Goal: Entertainment & Leisure: Browse casually

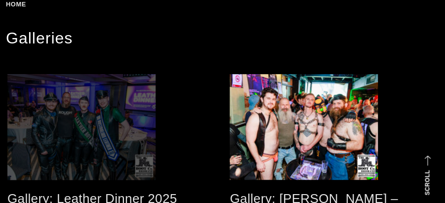
scroll to position [198, 0]
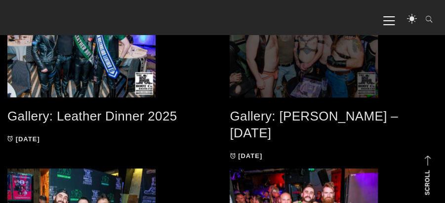
click at [309, 49] on span at bounding box center [334, 45] width 208 height 106
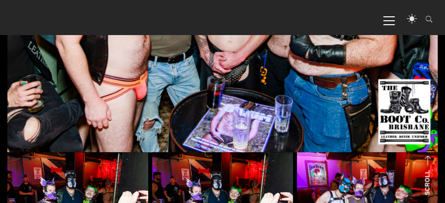
scroll to position [428, 0]
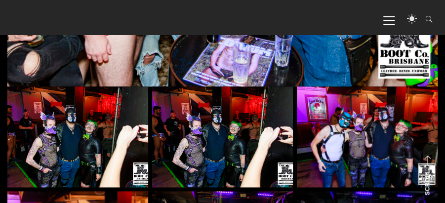
click at [118, 117] on img at bounding box center [77, 136] width 141 height 100
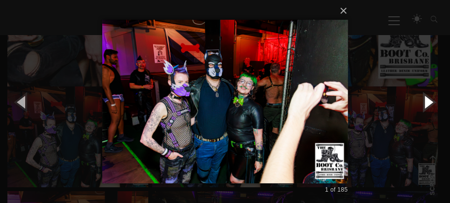
click at [425, 101] on button "button" at bounding box center [428, 102] width 44 height 54
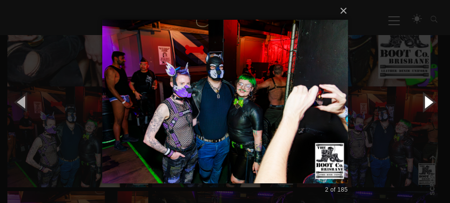
click at [426, 100] on button "button" at bounding box center [428, 102] width 44 height 54
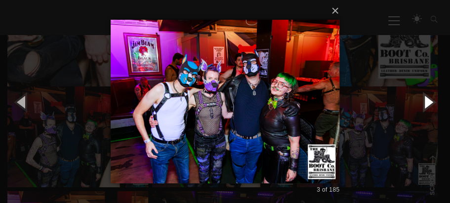
click at [426, 100] on button "button" at bounding box center [428, 102] width 44 height 54
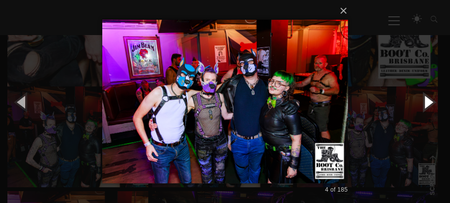
click at [428, 100] on button "button" at bounding box center [428, 102] width 44 height 54
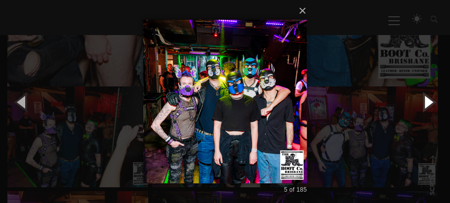
click at [428, 100] on button "button" at bounding box center [428, 102] width 44 height 54
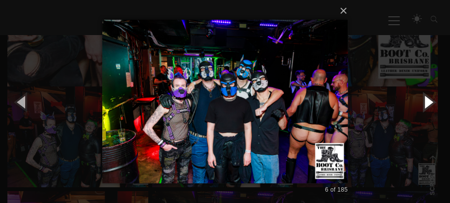
click at [428, 100] on button "button" at bounding box center [428, 102] width 44 height 54
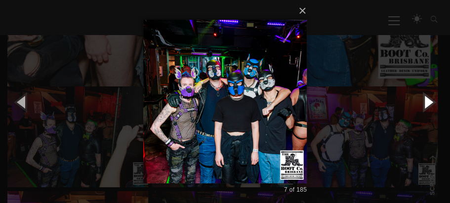
click at [428, 100] on button "button" at bounding box center [428, 102] width 44 height 54
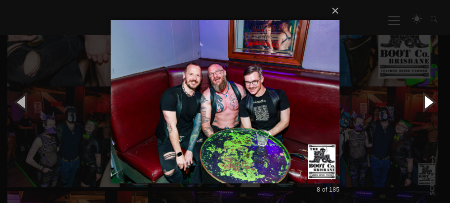
click at [426, 104] on button "button" at bounding box center [428, 102] width 44 height 54
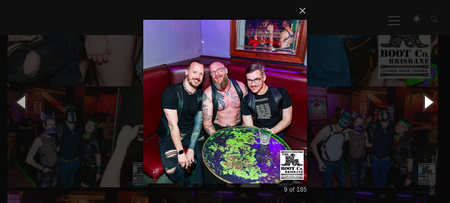
click at [426, 104] on button "button" at bounding box center [428, 102] width 44 height 54
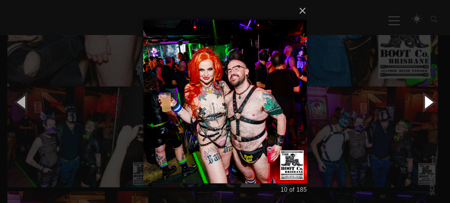
click at [426, 104] on button "button" at bounding box center [428, 102] width 44 height 54
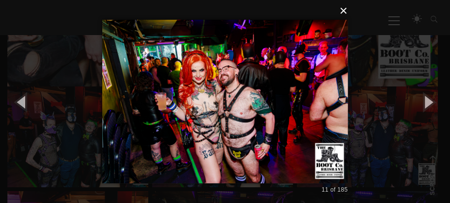
click at [343, 11] on button "×" at bounding box center [228, 11] width 246 height 22
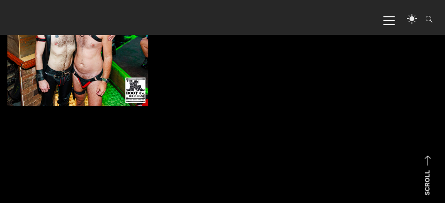
scroll to position [1877, 0]
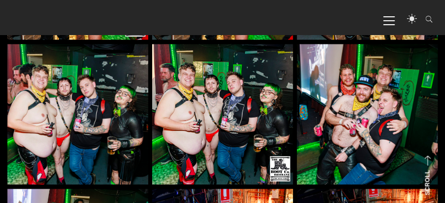
click at [77, 105] on img at bounding box center [77, 114] width 141 height 141
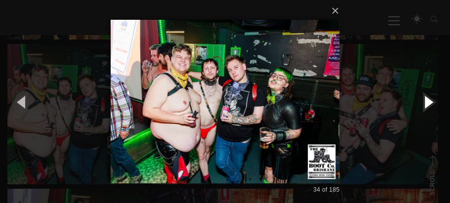
click at [429, 100] on button "button" at bounding box center [428, 102] width 44 height 54
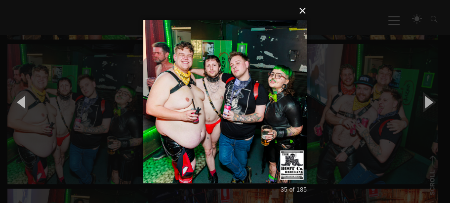
click at [300, 10] on button "×" at bounding box center [228, 11] width 164 height 22
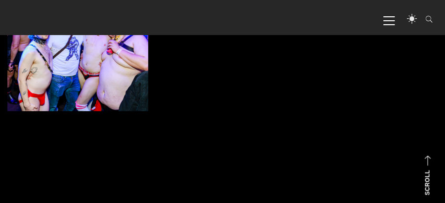
scroll to position [2668, 0]
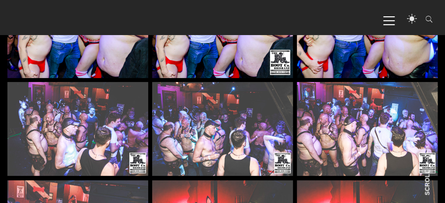
click at [67, 126] on img at bounding box center [77, 129] width 141 height 94
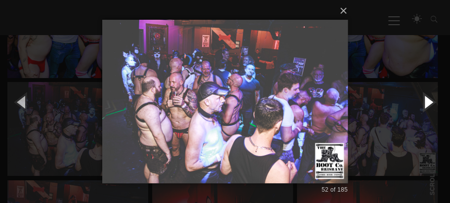
click at [429, 99] on button "button" at bounding box center [428, 102] width 44 height 54
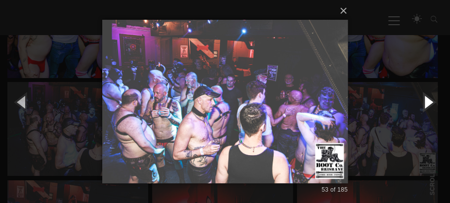
click at [429, 99] on button "button" at bounding box center [428, 102] width 44 height 54
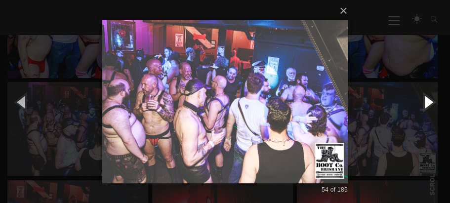
click at [429, 99] on button "button" at bounding box center [428, 102] width 44 height 54
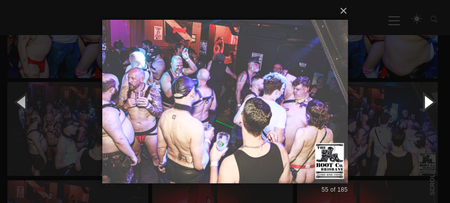
click at [426, 99] on button "button" at bounding box center [428, 102] width 44 height 54
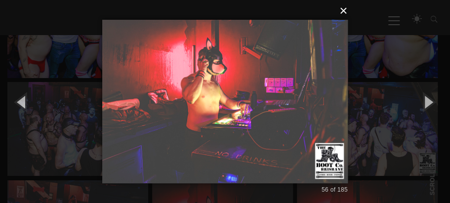
click at [342, 11] on button "×" at bounding box center [228, 11] width 246 height 22
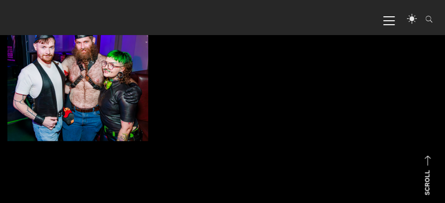
scroll to position [7378, 0]
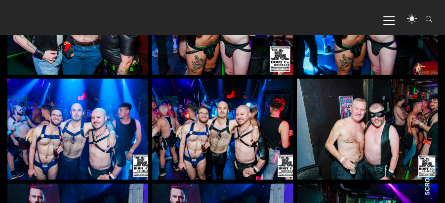
click at [105, 127] on img at bounding box center [77, 129] width 141 height 100
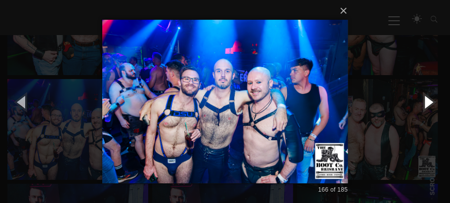
click at [431, 102] on button "button" at bounding box center [428, 102] width 44 height 54
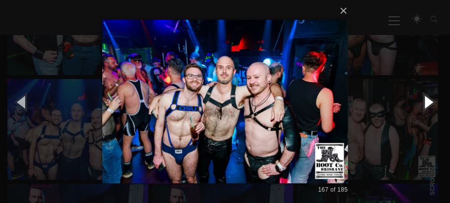
click at [431, 102] on button "button" at bounding box center [428, 102] width 44 height 54
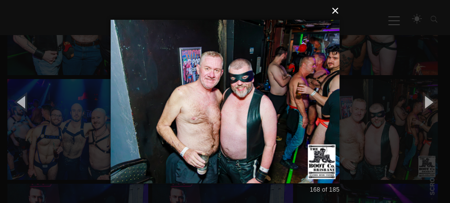
click at [335, 10] on button "×" at bounding box center [228, 11] width 229 height 22
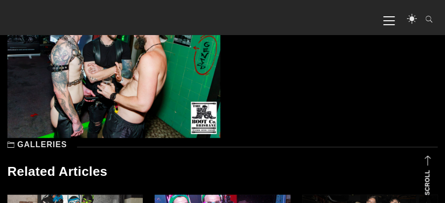
scroll to position [8399, 0]
